Goal: Task Accomplishment & Management: Use online tool/utility

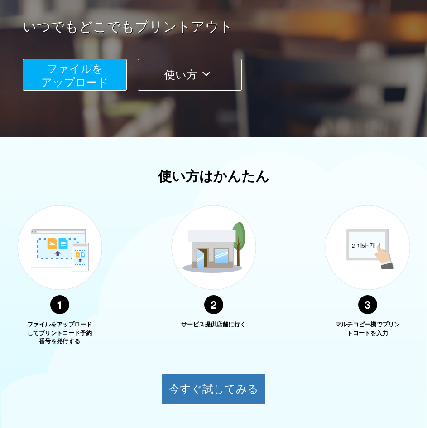
scroll to position [181, 0]
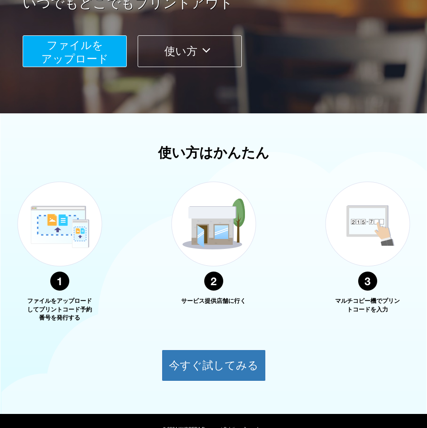
click at [72, 46] on span "ファイルを ​​アップロード" at bounding box center [74, 52] width 67 height 26
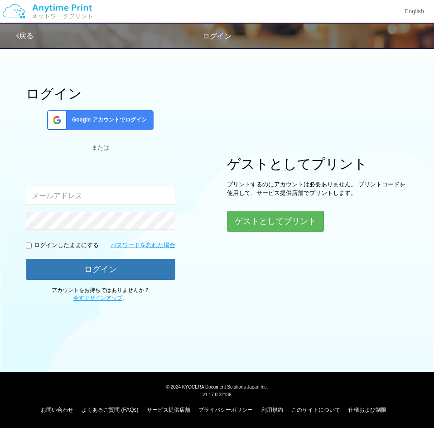
click at [86, 199] on input "email" at bounding box center [100, 196] width 149 height 18
type input "[EMAIL_ADDRESS][DOMAIN_NAME]"
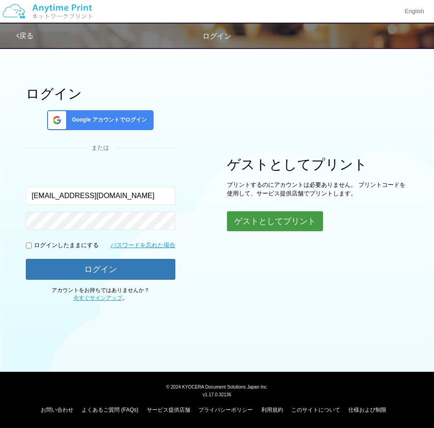
click at [260, 216] on button "ゲストとしてプリント" at bounding box center [275, 221] width 96 height 20
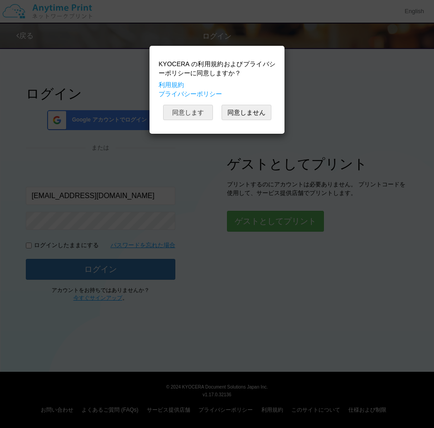
click at [193, 111] on button "同意します" at bounding box center [188, 112] width 50 height 15
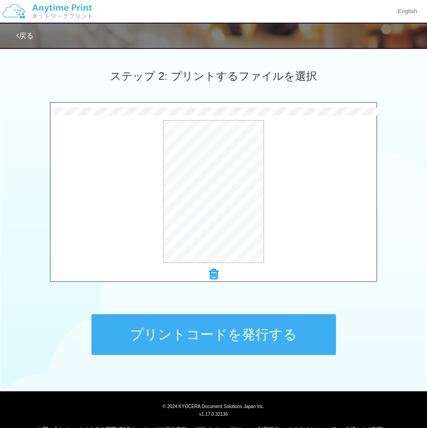
scroll to position [261, 0]
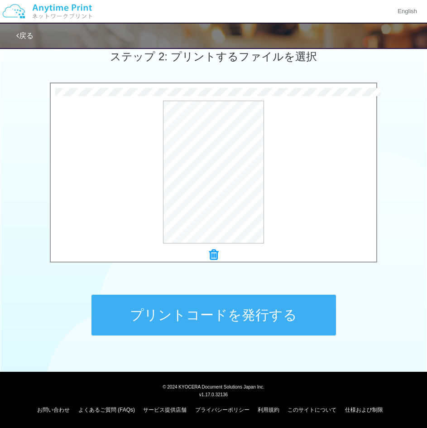
click at [236, 307] on button "プリントコードを発行する" at bounding box center [214, 314] width 245 height 41
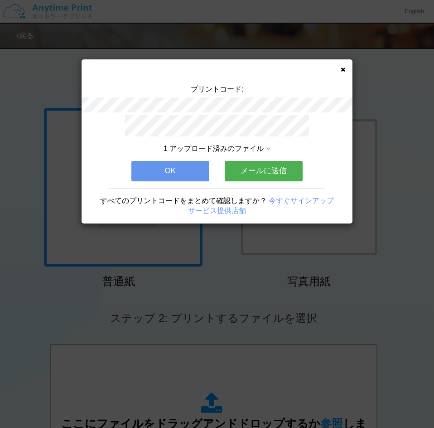
click at [172, 165] on button "OK" at bounding box center [170, 171] width 78 height 20
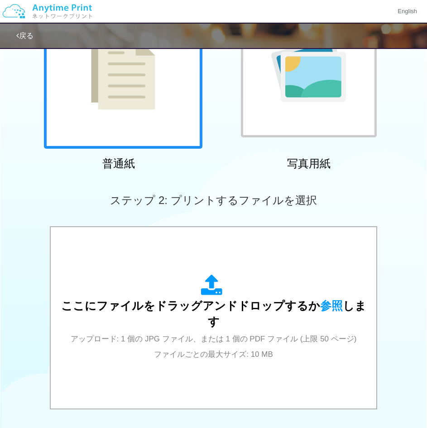
scroll to position [261, 0]
